Goal: Task Accomplishment & Management: Use online tool/utility

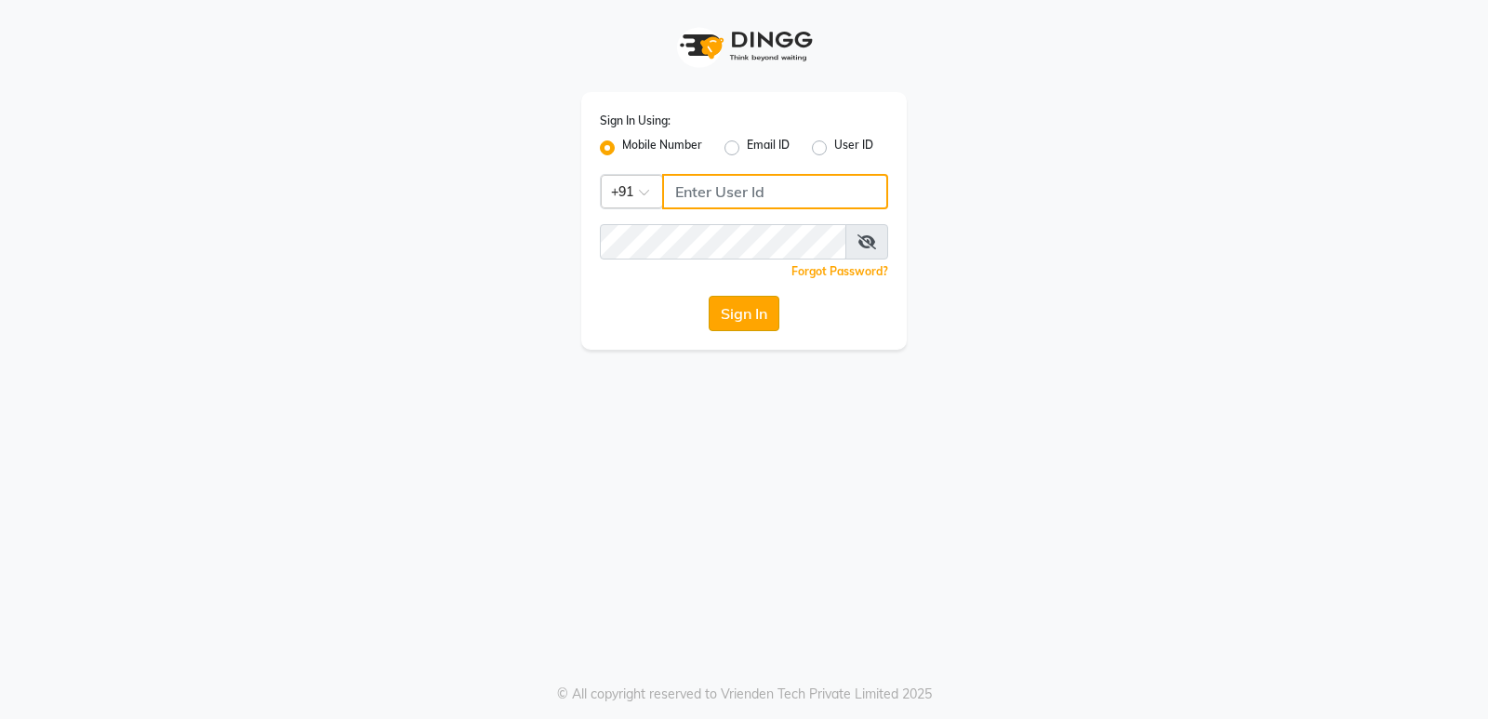
type input "9206566566"
click at [750, 314] on button "Sign In" at bounding box center [744, 313] width 71 height 35
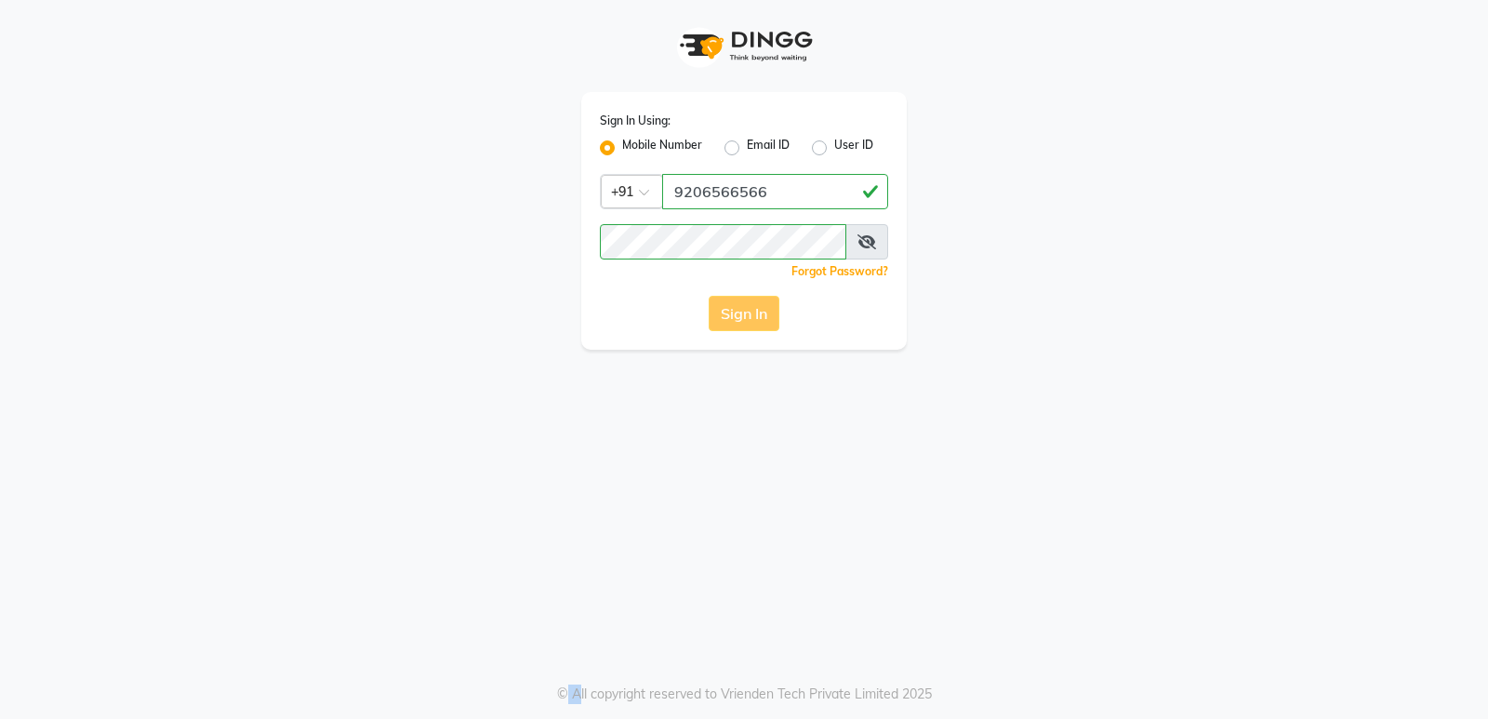
click at [750, 314] on div "Sign In" at bounding box center [744, 313] width 288 height 35
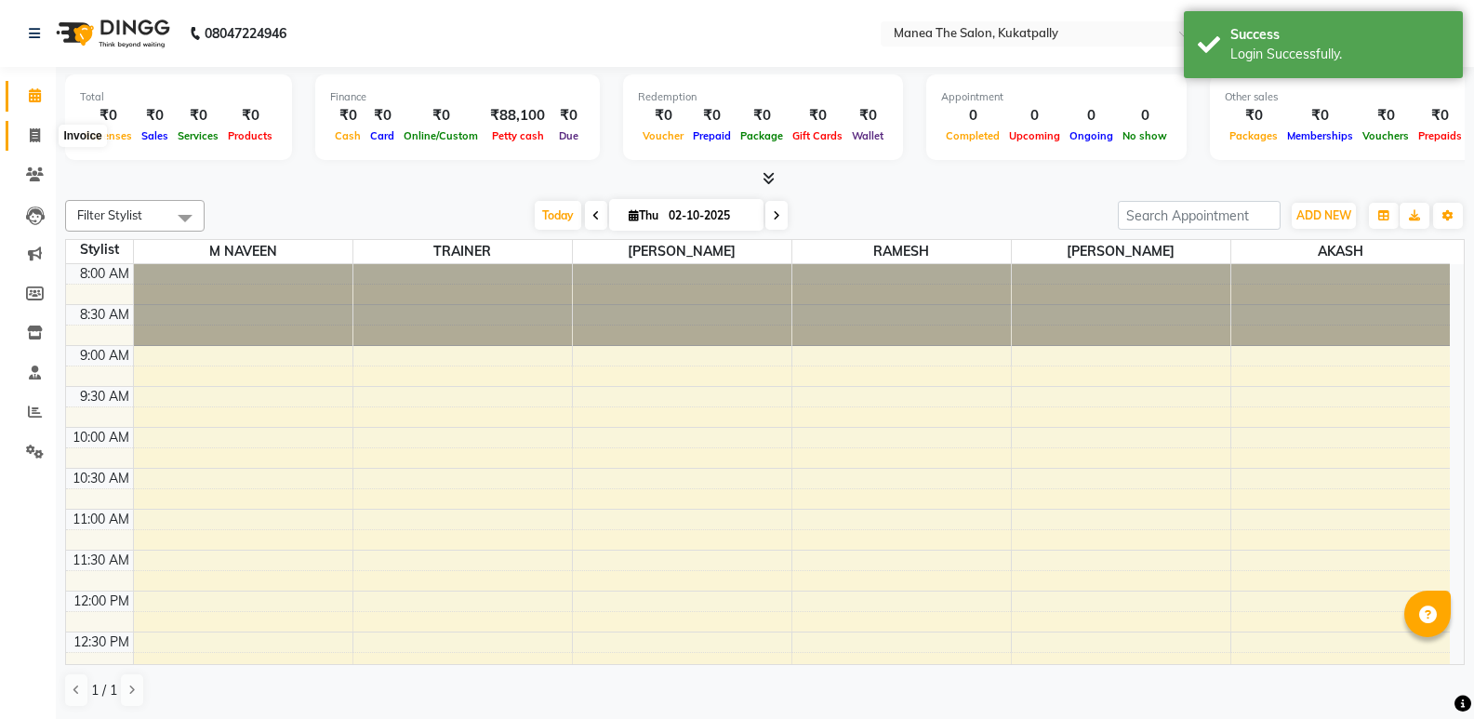
click at [27, 132] on span at bounding box center [35, 136] width 33 height 21
select select "service"
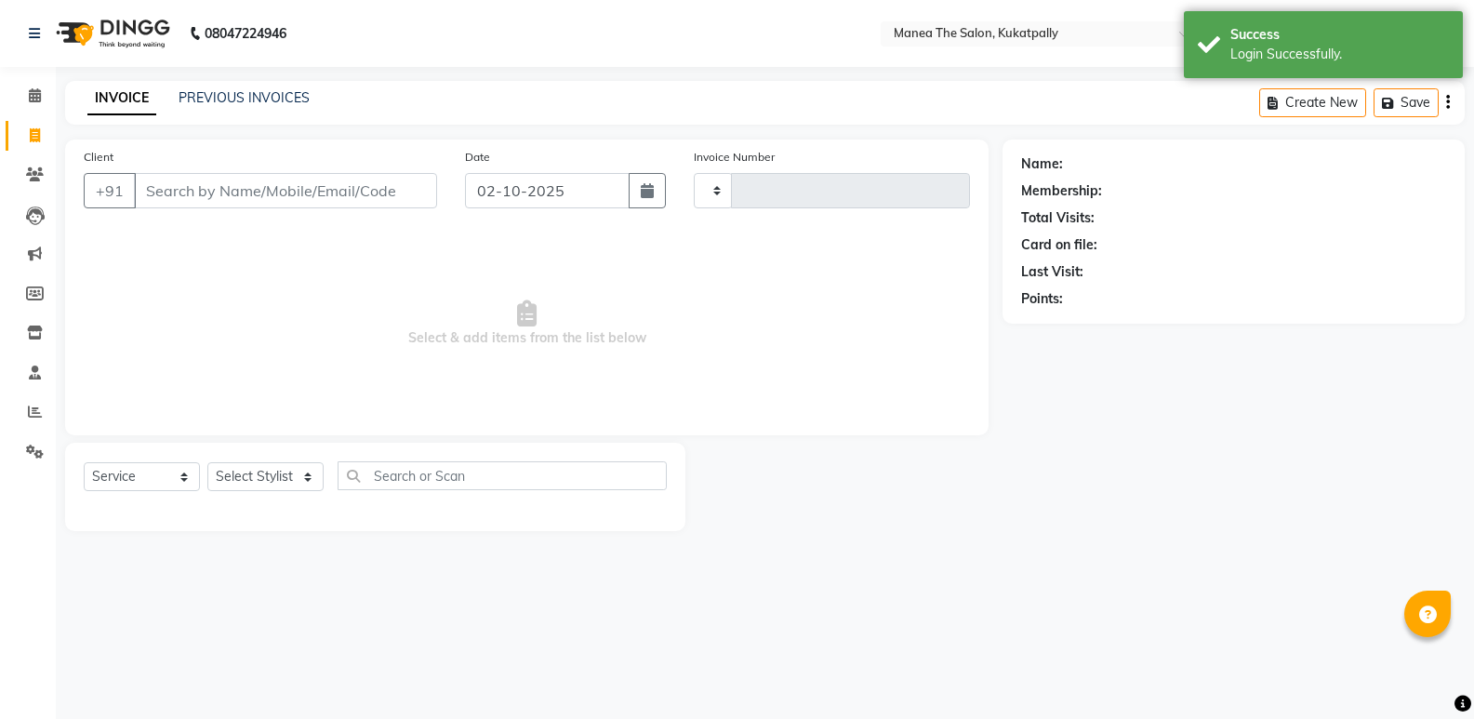
type input "0210"
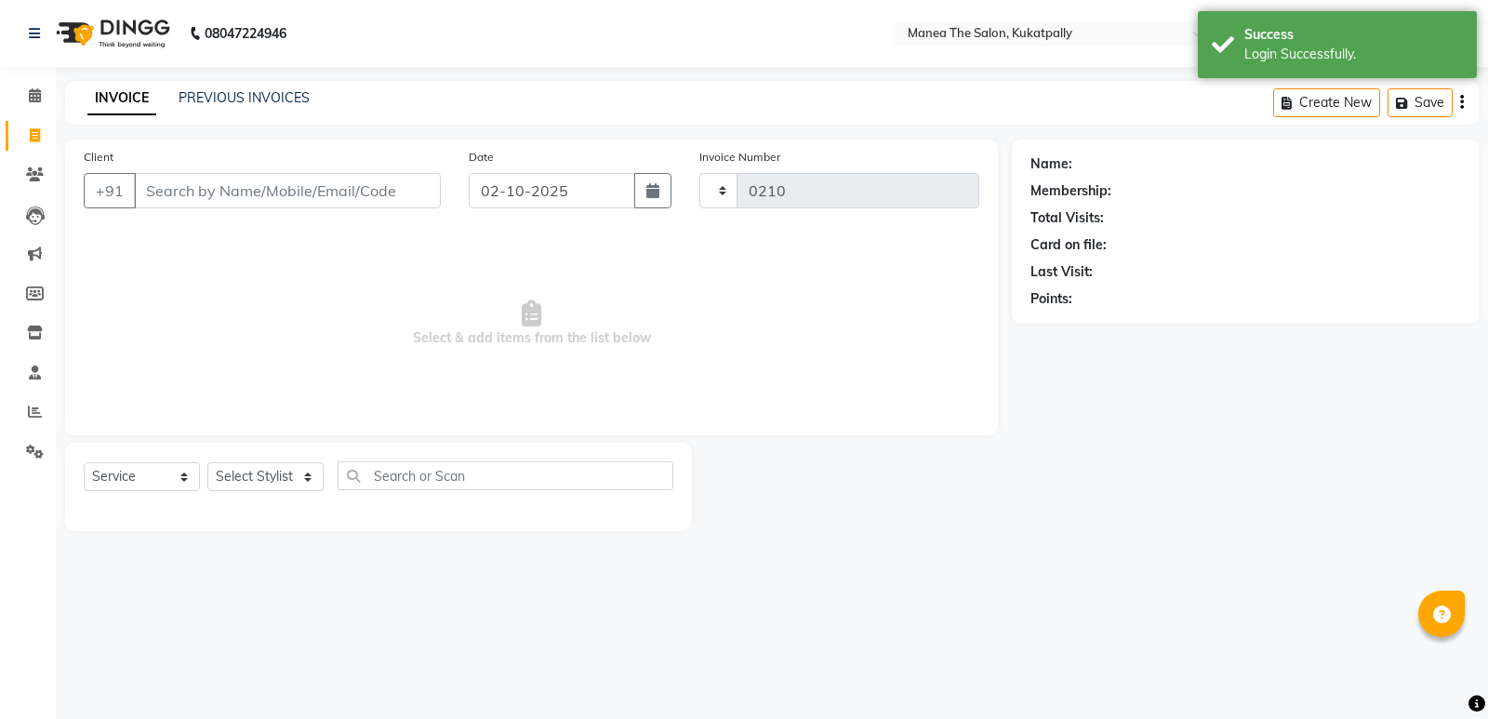
select select "5471"
